Goal: Transaction & Acquisition: Purchase product/service

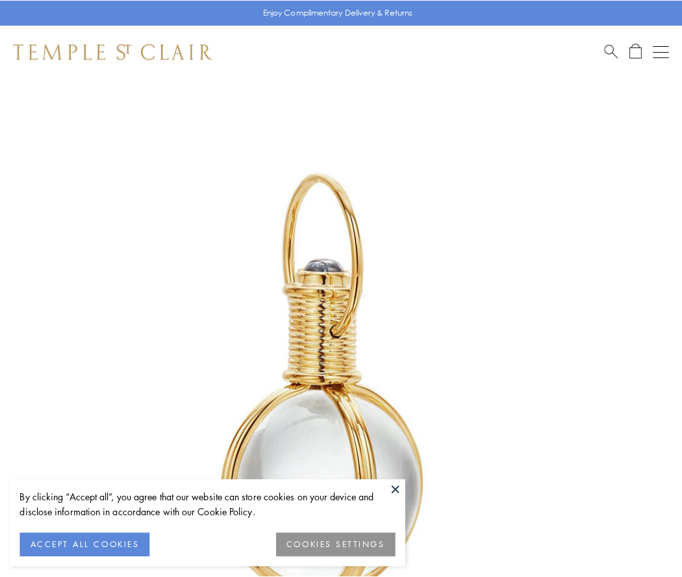
scroll to position [339, 0]
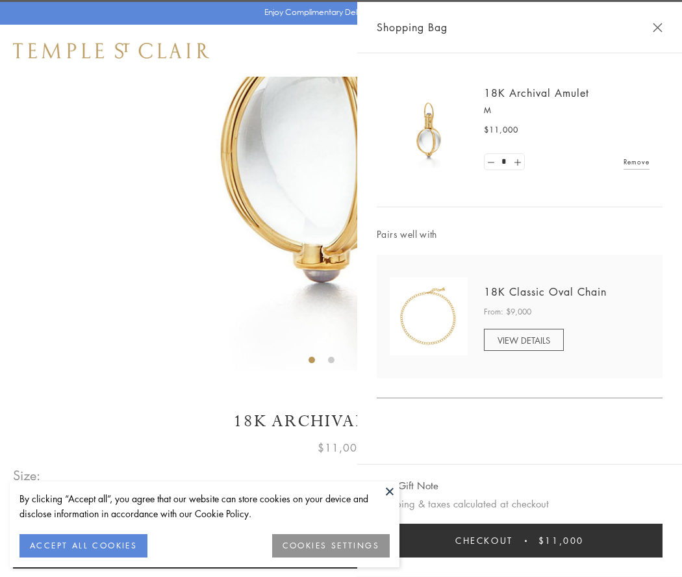
click at [520, 540] on button "Checkout $11,000" at bounding box center [520, 540] width 286 height 34
